Goal: Task Accomplishment & Management: Use online tool/utility

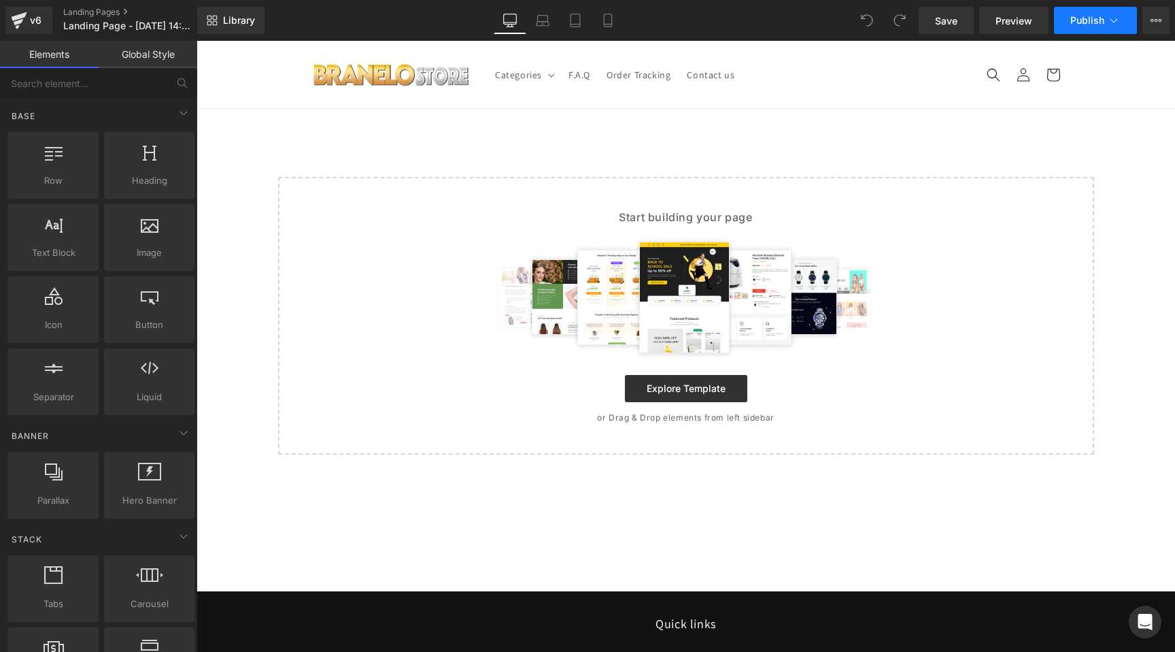
click at [1095, 24] on span "Publish" at bounding box center [1088, 20] width 34 height 11
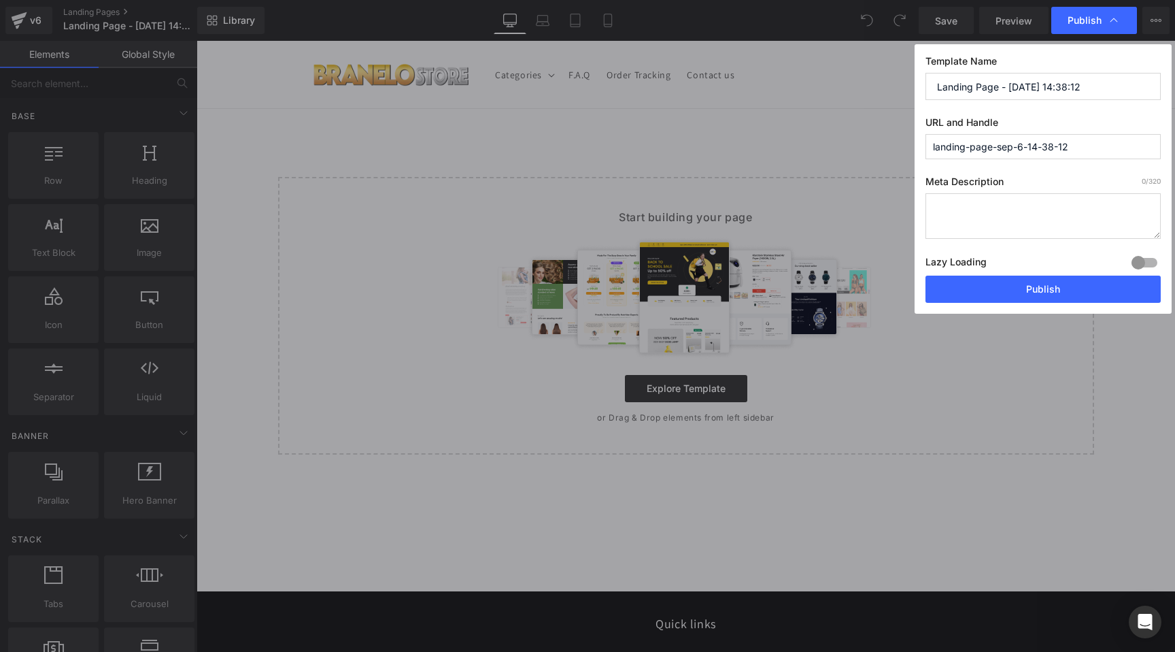
click at [1001, 85] on input "Landing Page - Sep 6, 14:38:12" at bounding box center [1043, 86] width 235 height 27
click at [952, 86] on input "Po" at bounding box center [1043, 86] width 235 height 27
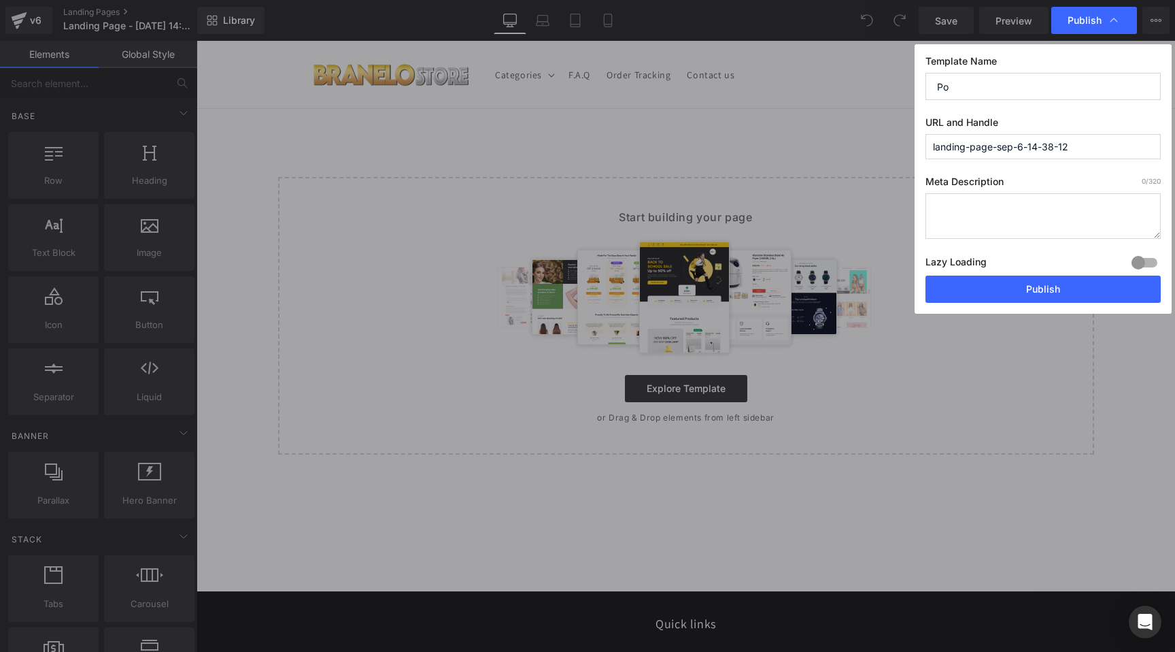
click at [952, 86] on input "Po" at bounding box center [1043, 86] width 235 height 27
paste input "pommeau de douche"
click at [944, 84] on input "pommeau de douche" at bounding box center [1043, 86] width 235 height 27
type input "Pommeau de douche"
click at [979, 150] on input "landing-page-sep-6-14-38-12" at bounding box center [1043, 146] width 235 height 25
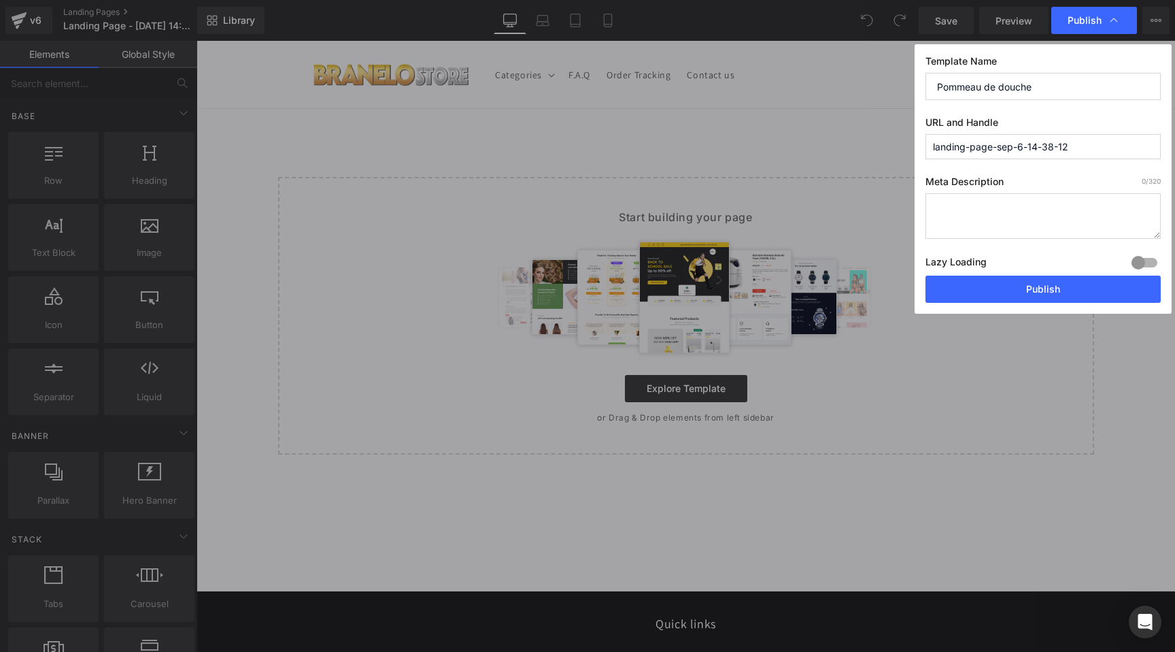
click at [979, 150] on input "landing-page-sep-6-14-38-12" at bounding box center [1043, 146] width 235 height 25
paste input "pommeau de douche"
type input "pommeau-de-douche"
click at [1032, 295] on button "Publish" at bounding box center [1043, 288] width 235 height 27
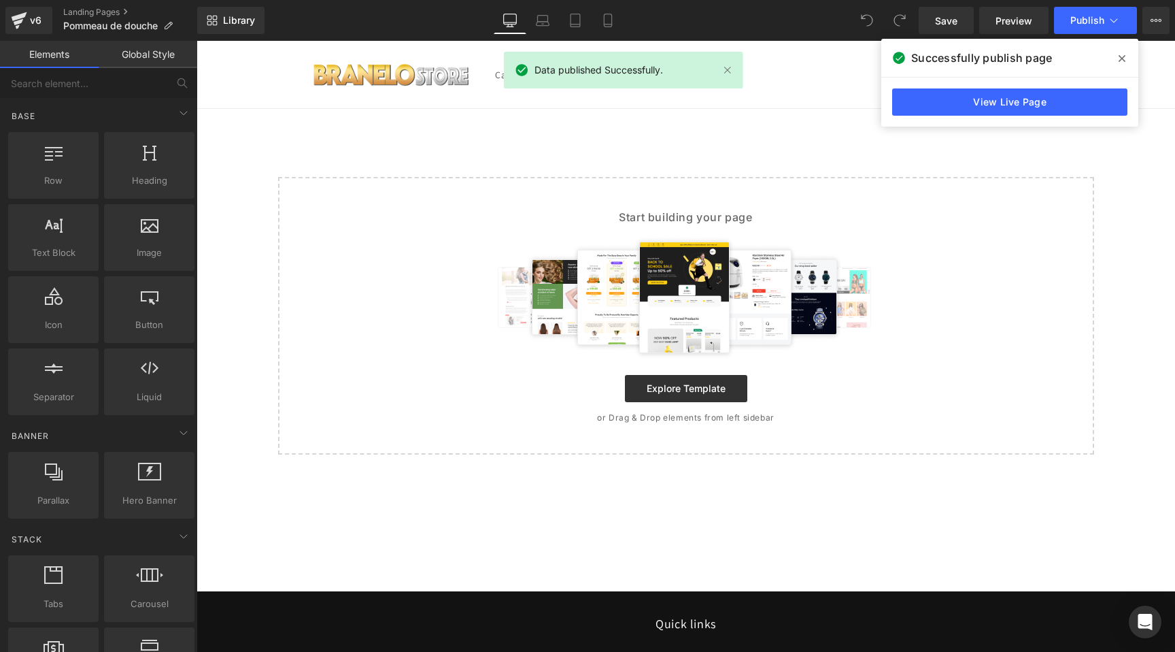
click at [1125, 58] on icon at bounding box center [1122, 58] width 7 height 11
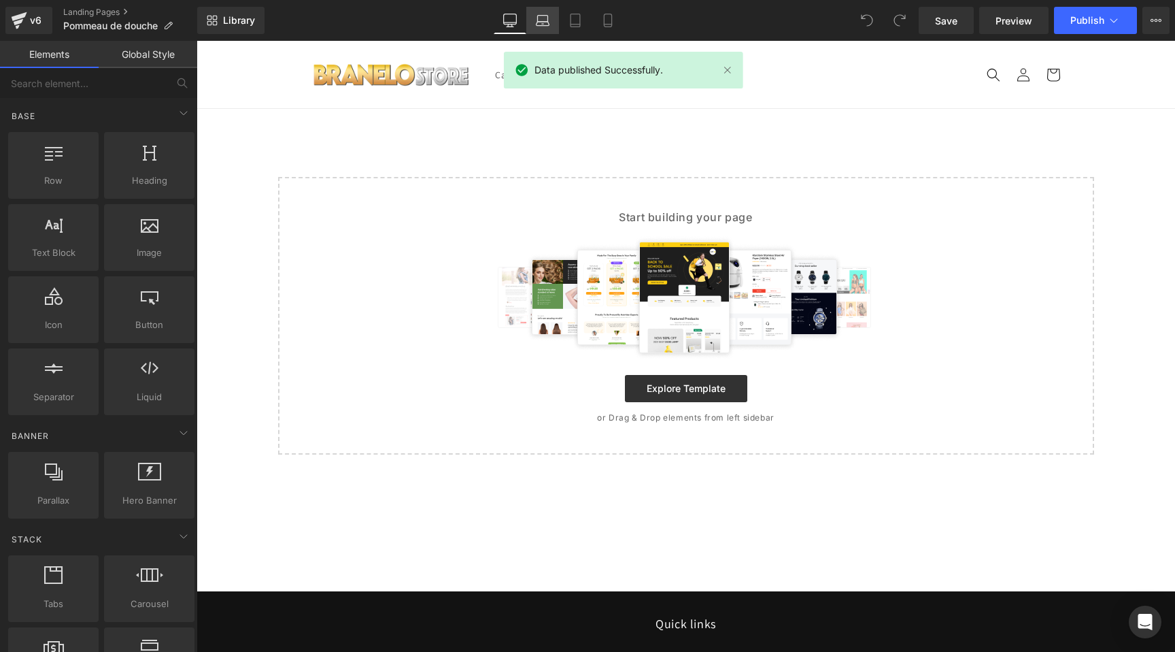
click at [554, 22] on link "Laptop" at bounding box center [542, 20] width 33 height 27
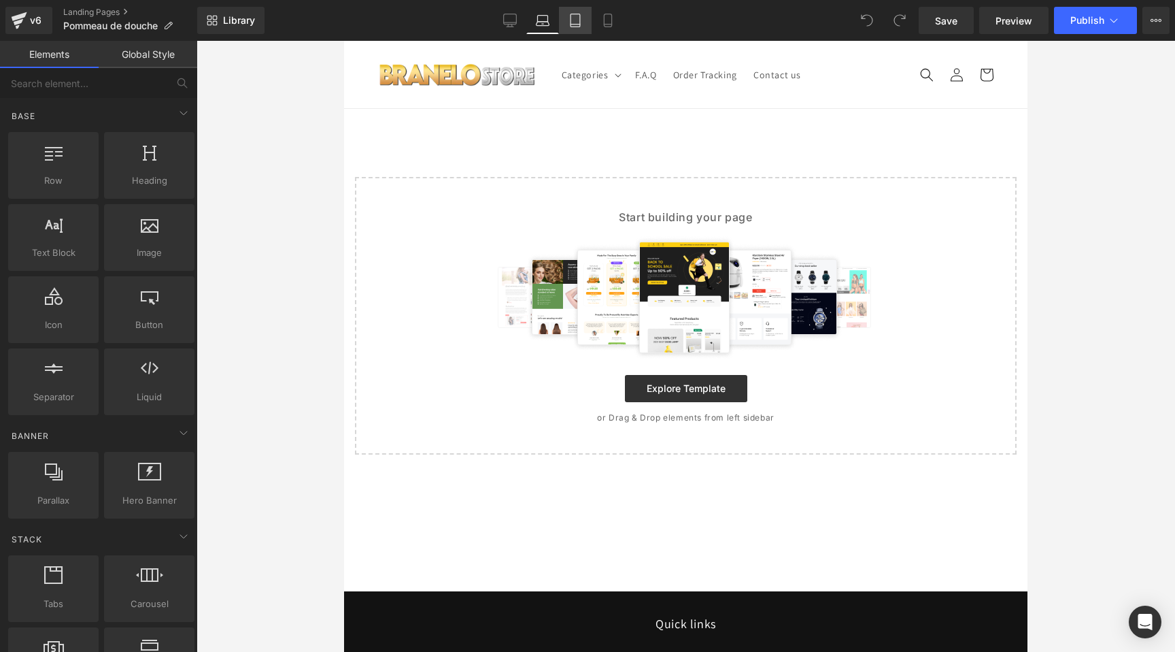
click at [582, 22] on icon at bounding box center [576, 21] width 14 height 14
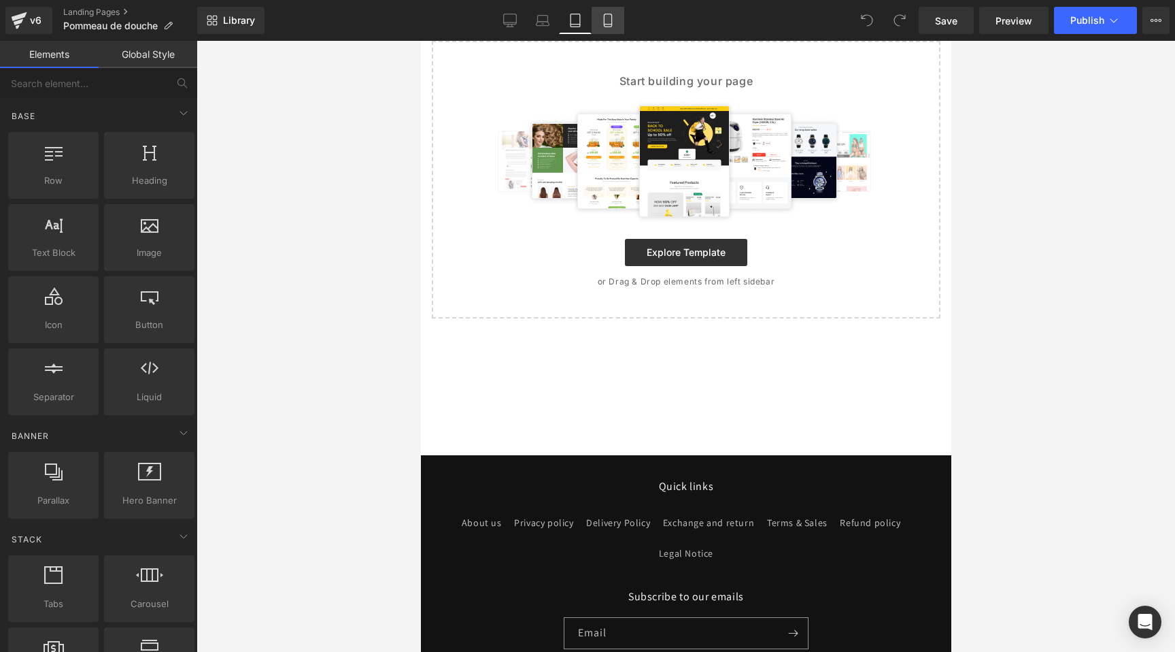
click at [608, 20] on icon at bounding box center [608, 21] width 14 height 14
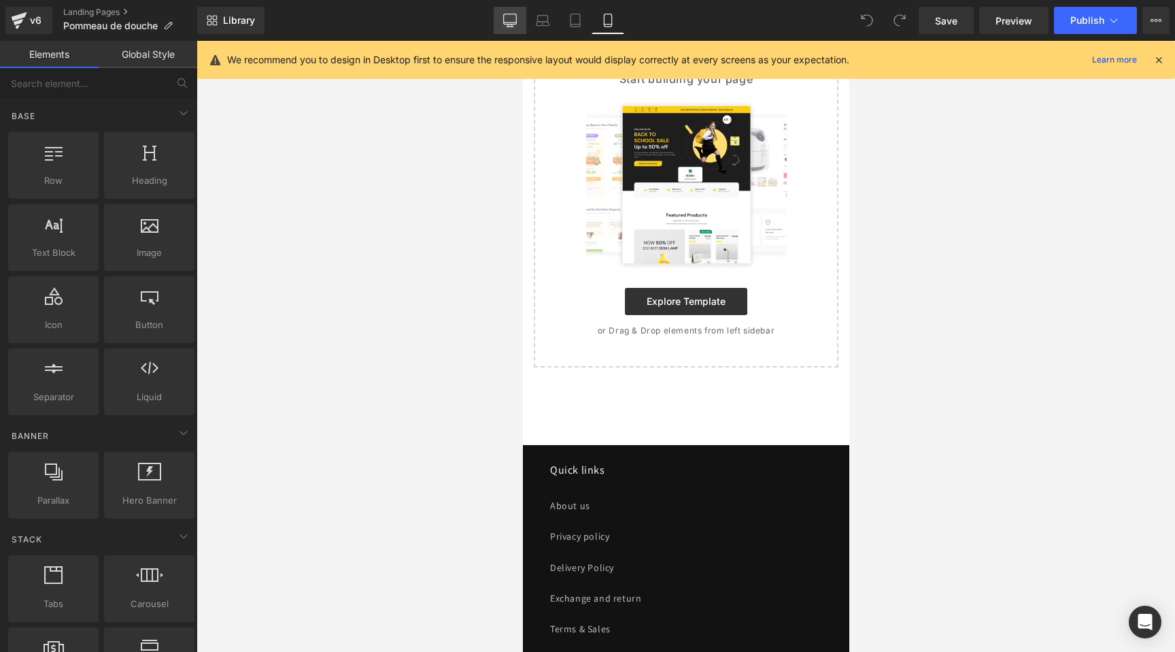
click at [514, 20] on icon at bounding box center [510, 21] width 14 height 14
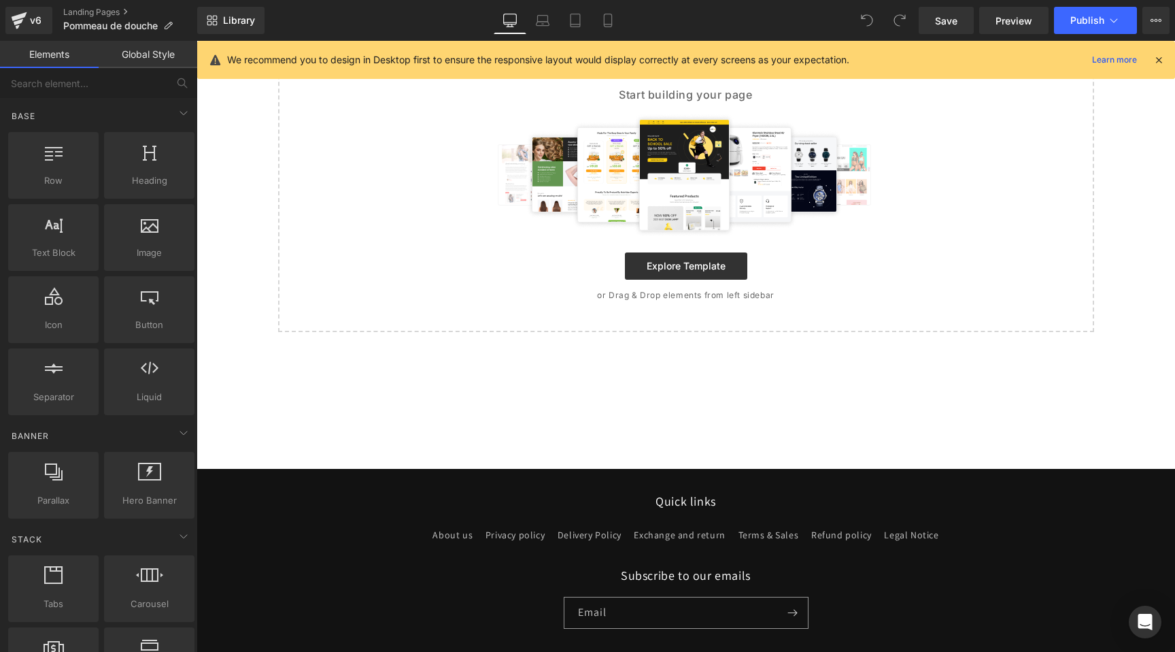
click at [1160, 58] on icon at bounding box center [1159, 60] width 12 height 12
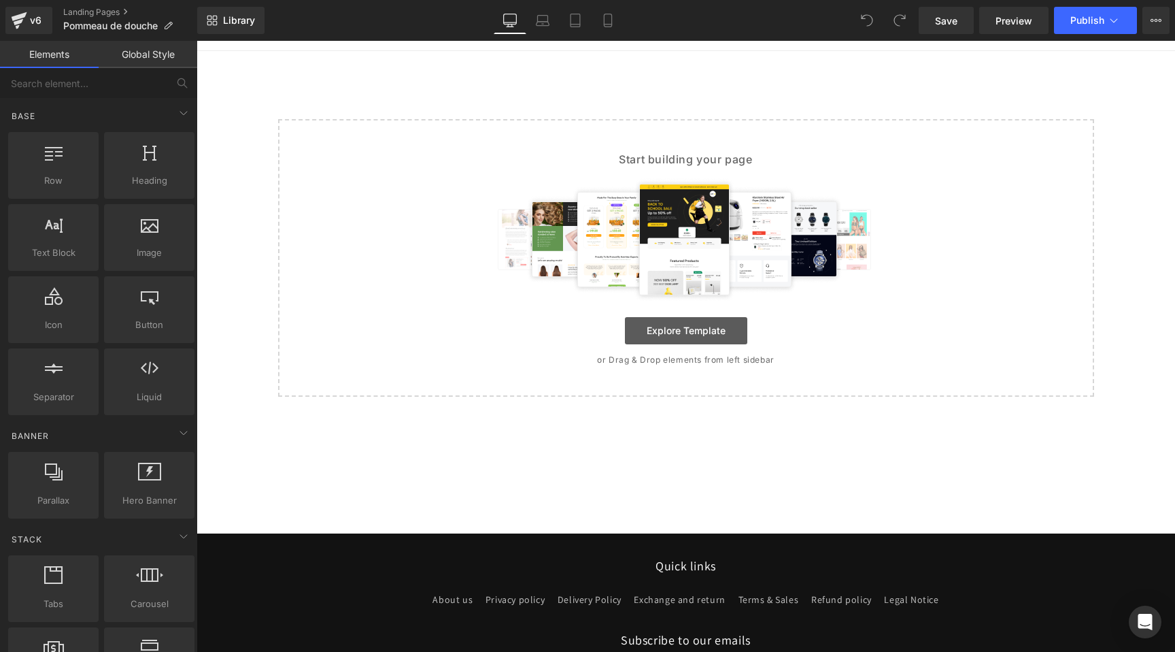
scroll to position [0, 0]
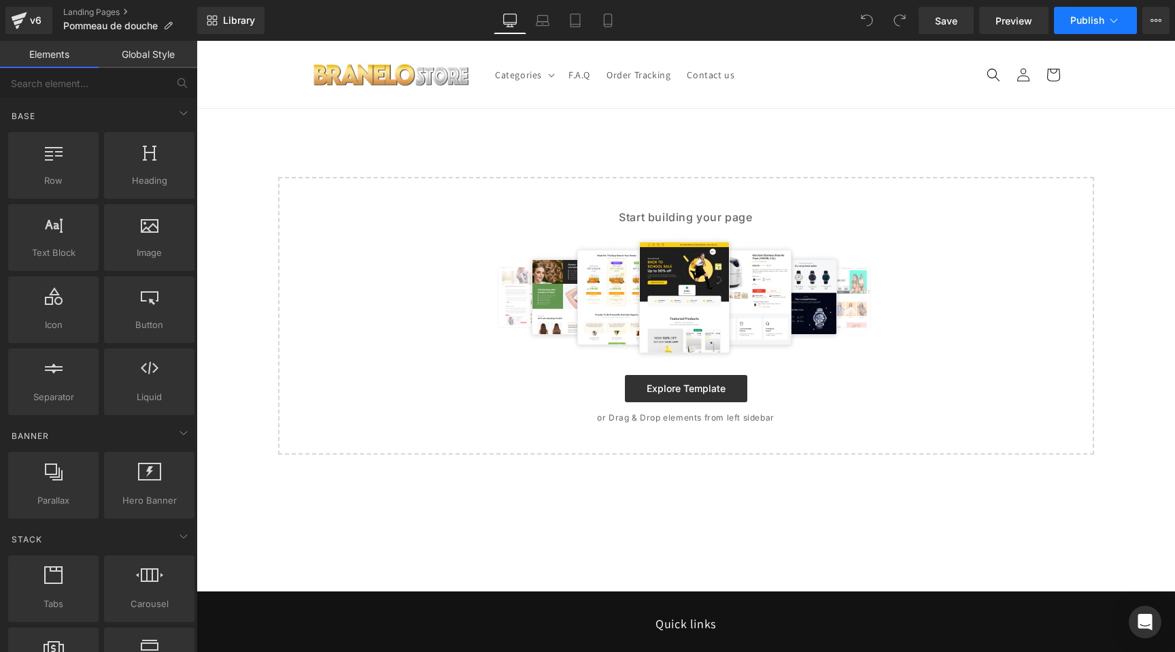
click at [1109, 16] on icon at bounding box center [1114, 21] width 14 height 14
click at [1155, 20] on icon at bounding box center [1156, 20] width 3 height 3
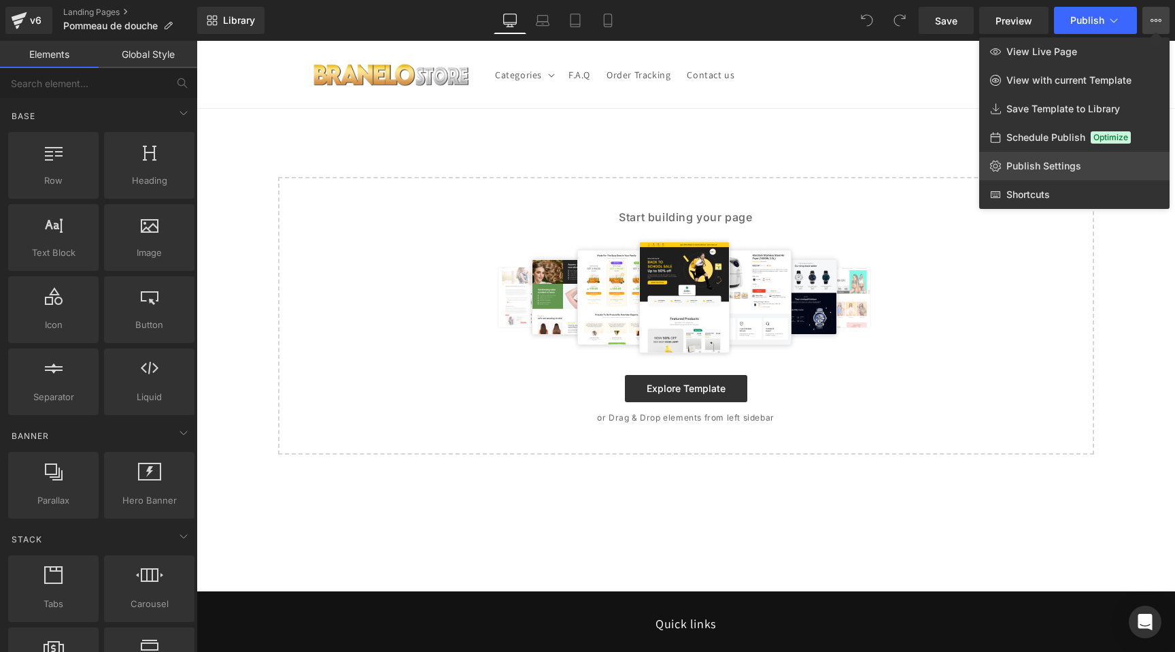
click at [1027, 168] on span "Publish Settings" at bounding box center [1044, 166] width 75 height 12
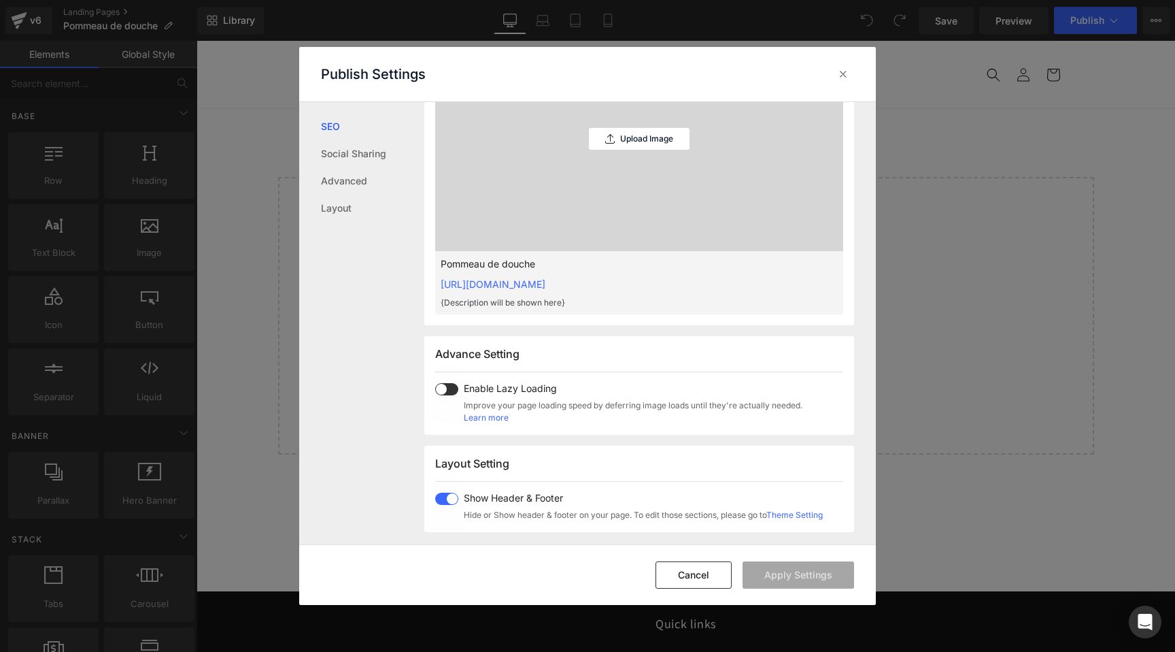
scroll to position [584, 0]
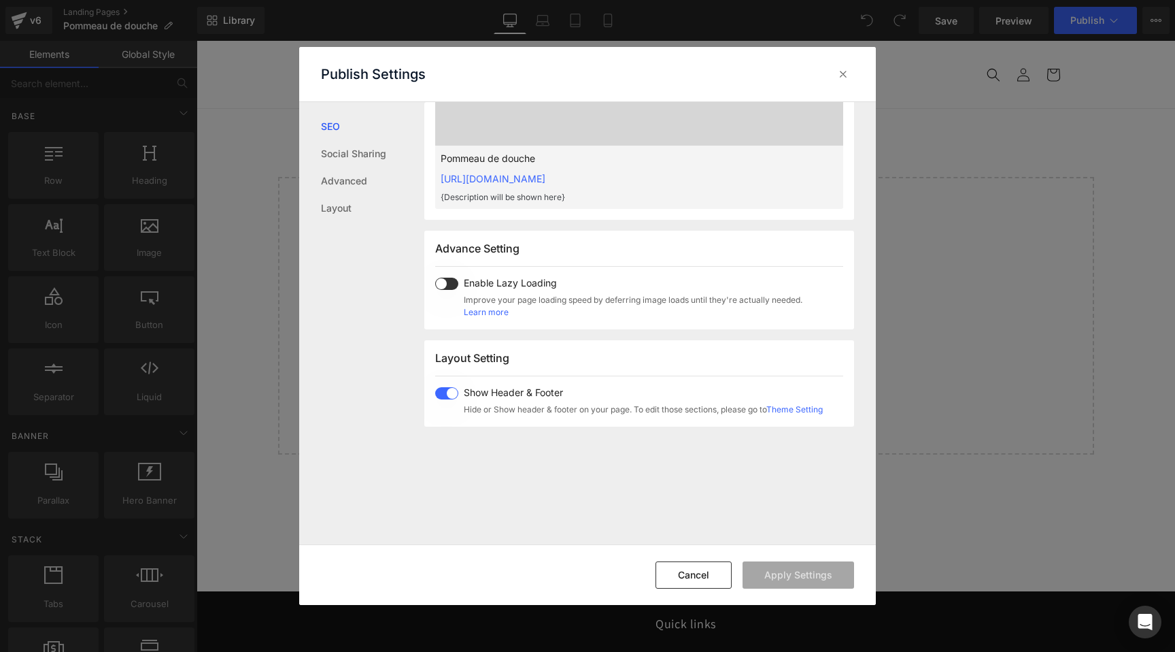
click at [444, 393] on span at bounding box center [446, 393] width 23 height 12
click at [808, 578] on button "Apply Settings" at bounding box center [799, 574] width 112 height 27
click at [847, 70] on icon at bounding box center [844, 74] width 14 height 14
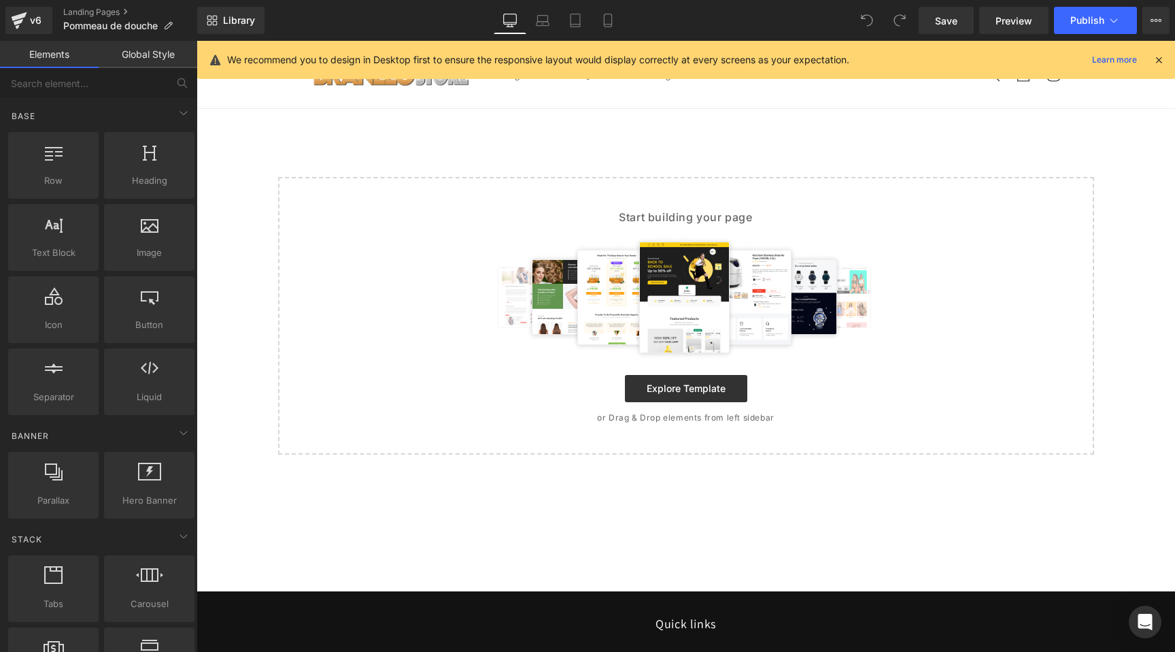
click at [1162, 58] on icon at bounding box center [1159, 60] width 12 height 12
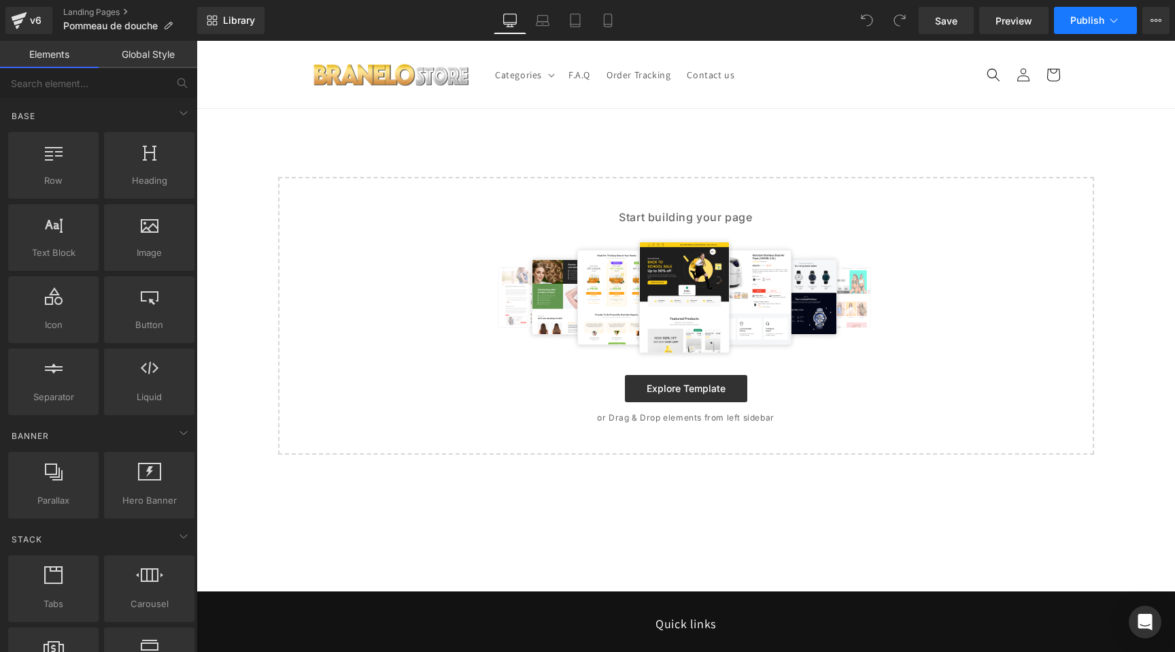
click at [1079, 16] on span "Publish" at bounding box center [1088, 20] width 34 height 11
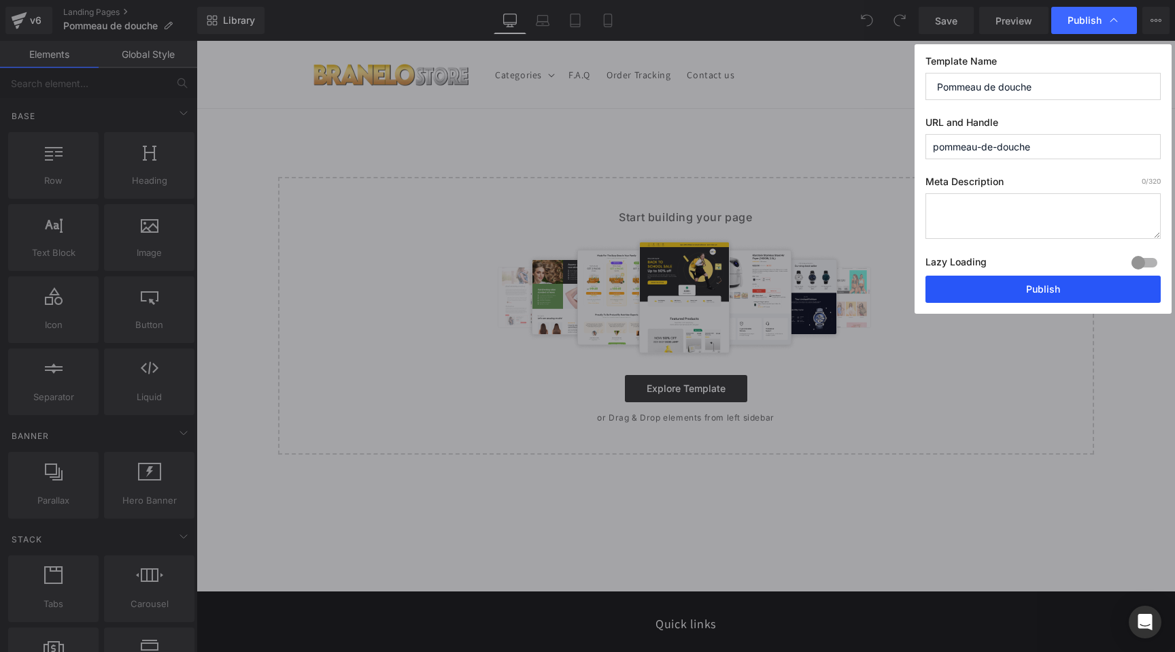
click at [1038, 289] on button "Publish" at bounding box center [1043, 288] width 235 height 27
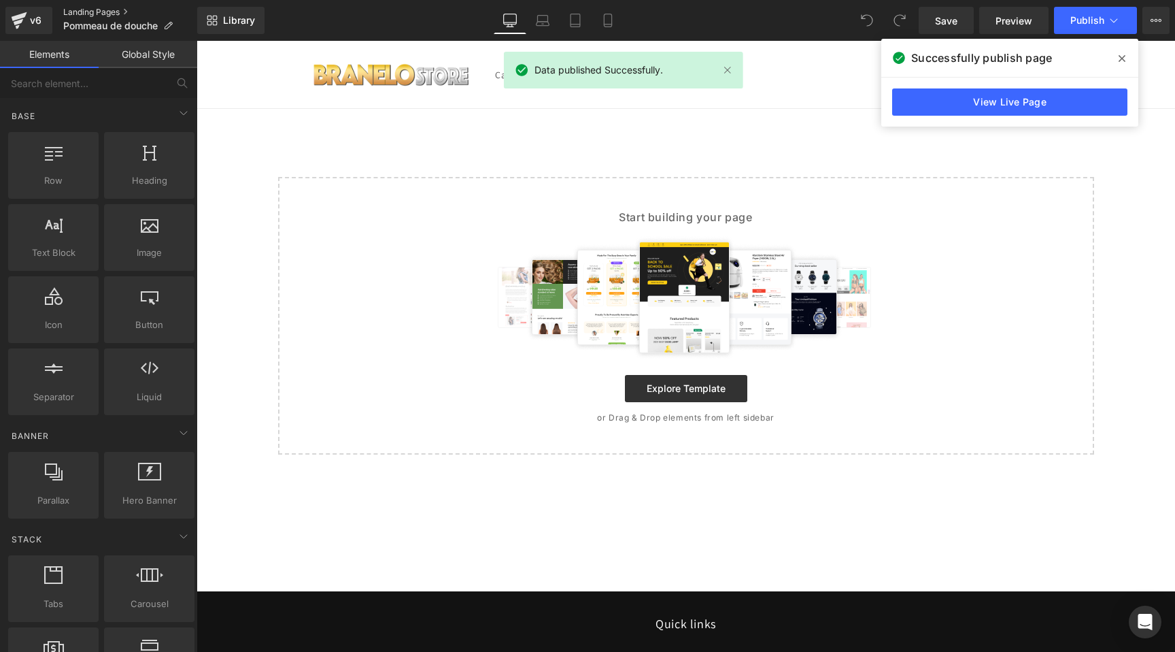
click at [98, 8] on link "Landing Pages" at bounding box center [130, 12] width 134 height 11
